Goal: Task Accomplishment & Management: Manage account settings

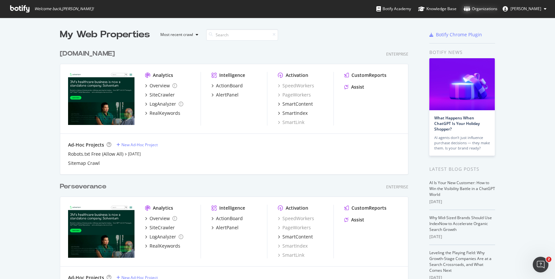
click at [496, 7] on div "Organizations" at bounding box center [481, 9] width 34 height 7
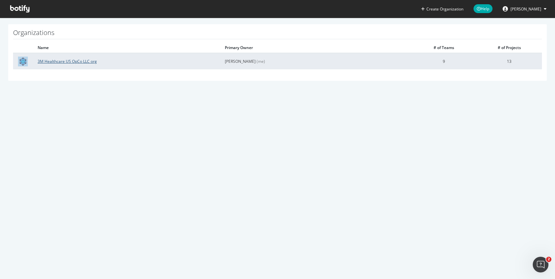
click at [81, 62] on link "3M Healthcare US OpCo LLC org" at bounding box center [67, 62] width 59 height 6
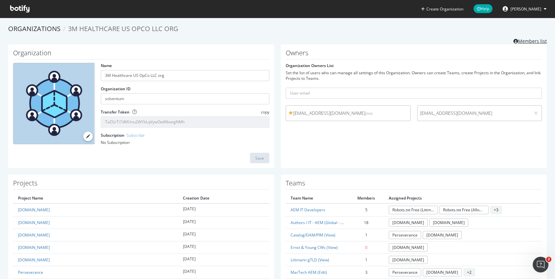
click at [526, 41] on link "Members list" at bounding box center [530, 40] width 33 height 8
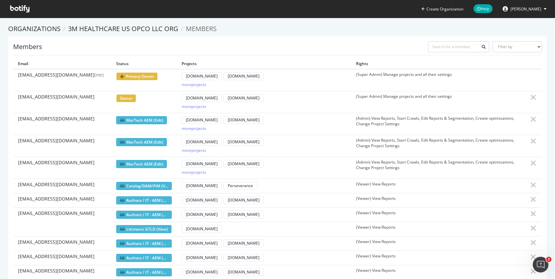
click at [22, 10] on icon at bounding box center [19, 8] width 19 height 7
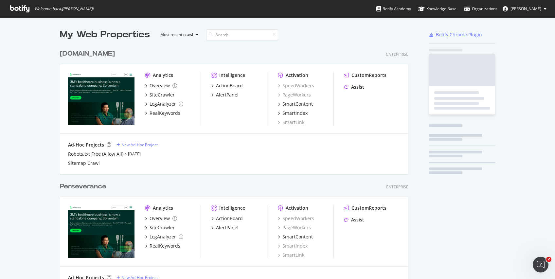
scroll to position [490, 349]
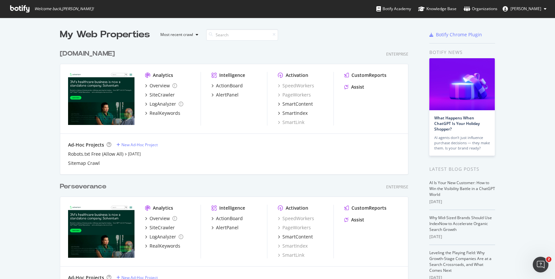
click at [75, 57] on div "[DOMAIN_NAME]" at bounding box center [87, 53] width 55 height 9
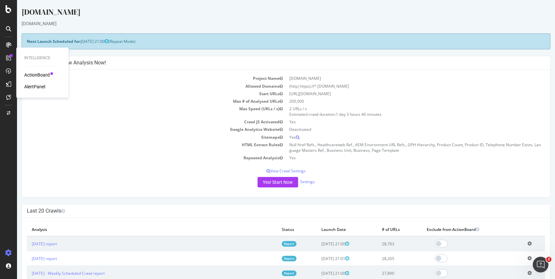
click at [43, 89] on div "AlertPanel" at bounding box center [34, 86] width 21 height 7
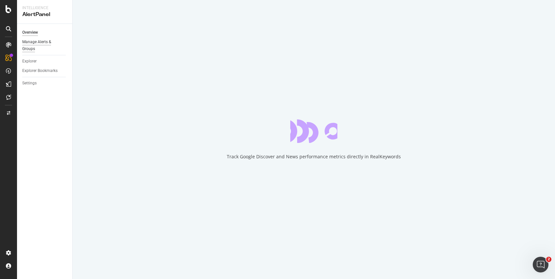
click at [39, 46] on div "Manage Alerts & Groups" at bounding box center [41, 46] width 39 height 14
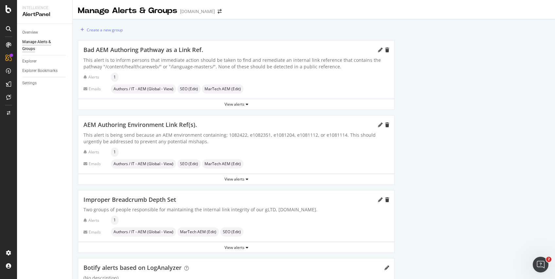
scroll to position [244, 0]
